Goal: Task Accomplishment & Management: Use online tool/utility

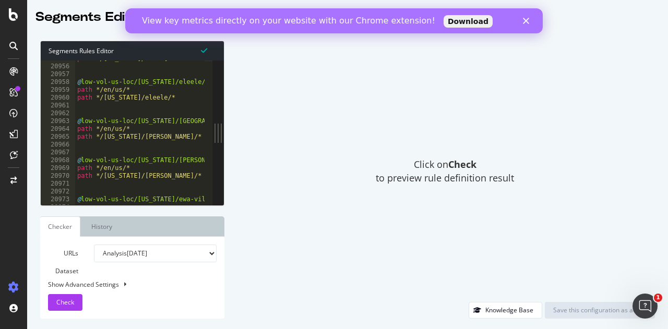
scroll to position [16972, 0]
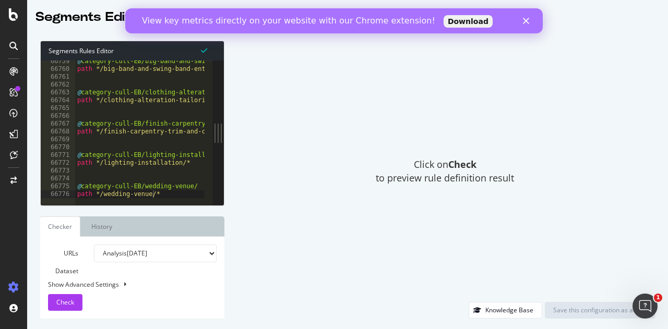
type textarea "path */wedding-venue/*"
click at [167, 195] on div "@ category-cull-EB/big-band-and-swing-band-entertainment/ path */big-band-and-s…" at bounding box center [254, 134] width 359 height 154
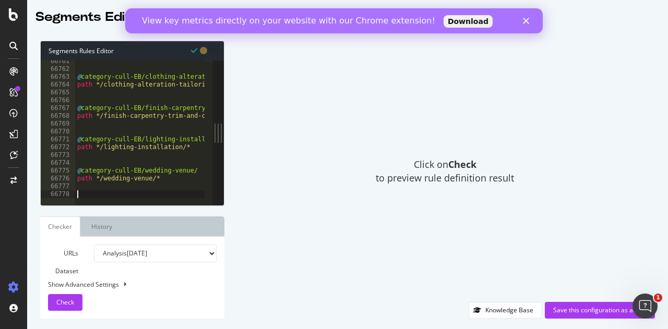
paste textarea "path */cherry-orchard/*"
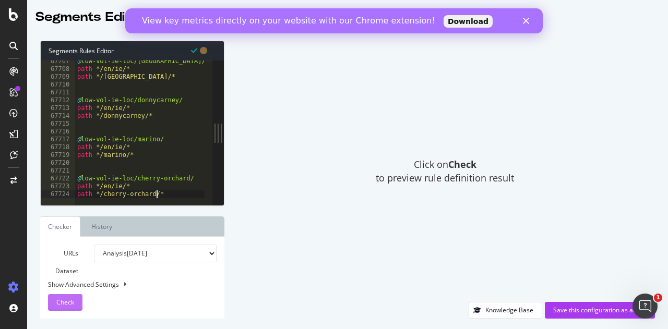
type textarea "path */cherry-orchard/*"
click at [60, 301] on span "Check" at bounding box center [65, 302] width 18 height 9
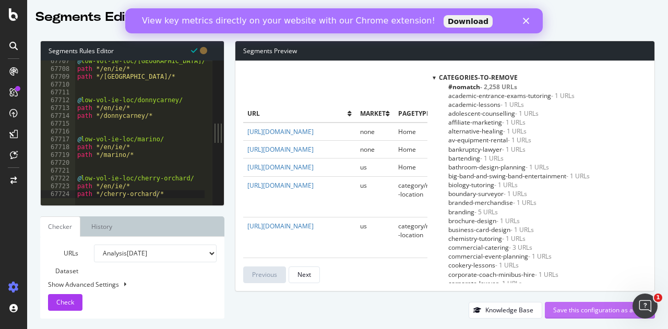
click at [585, 308] on div "Save this configuration as active" at bounding box center [599, 310] width 93 height 9
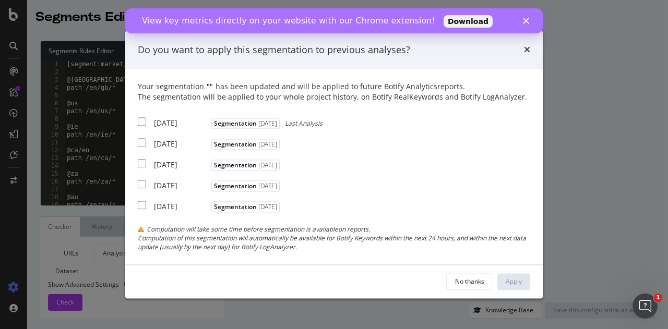
click at [139, 124] on input "modal" at bounding box center [142, 122] width 8 height 8
checkbox input "true"
click at [519, 280] on div "Apply" at bounding box center [514, 281] width 16 height 9
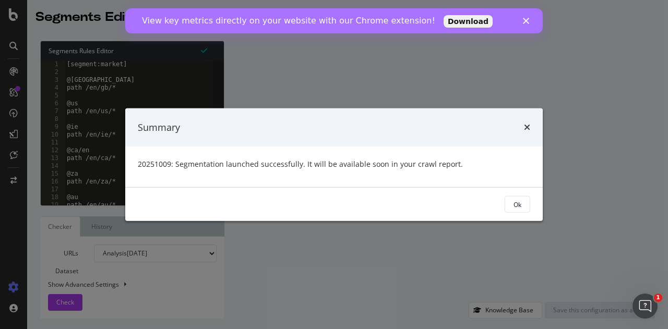
click at [514, 206] on div "Ok" at bounding box center [518, 204] width 8 height 9
